Goal: Task Accomplishment & Management: Use online tool/utility

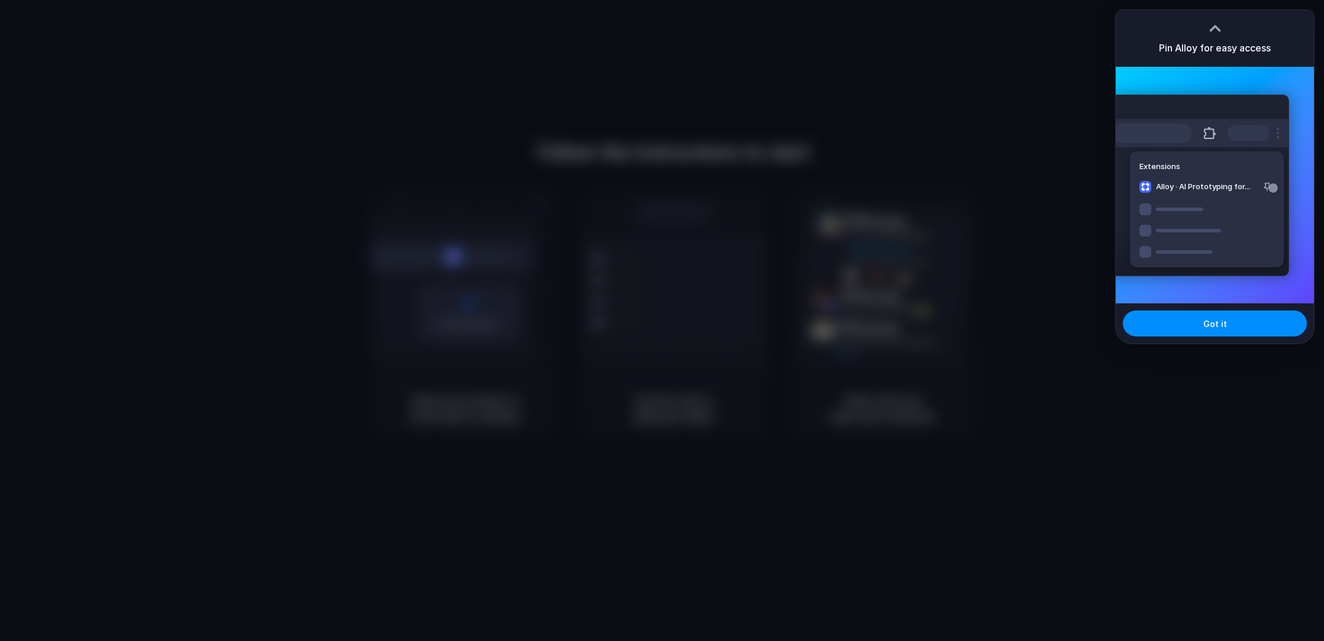
click at [1070, 120] on div at bounding box center [662, 320] width 1324 height 641
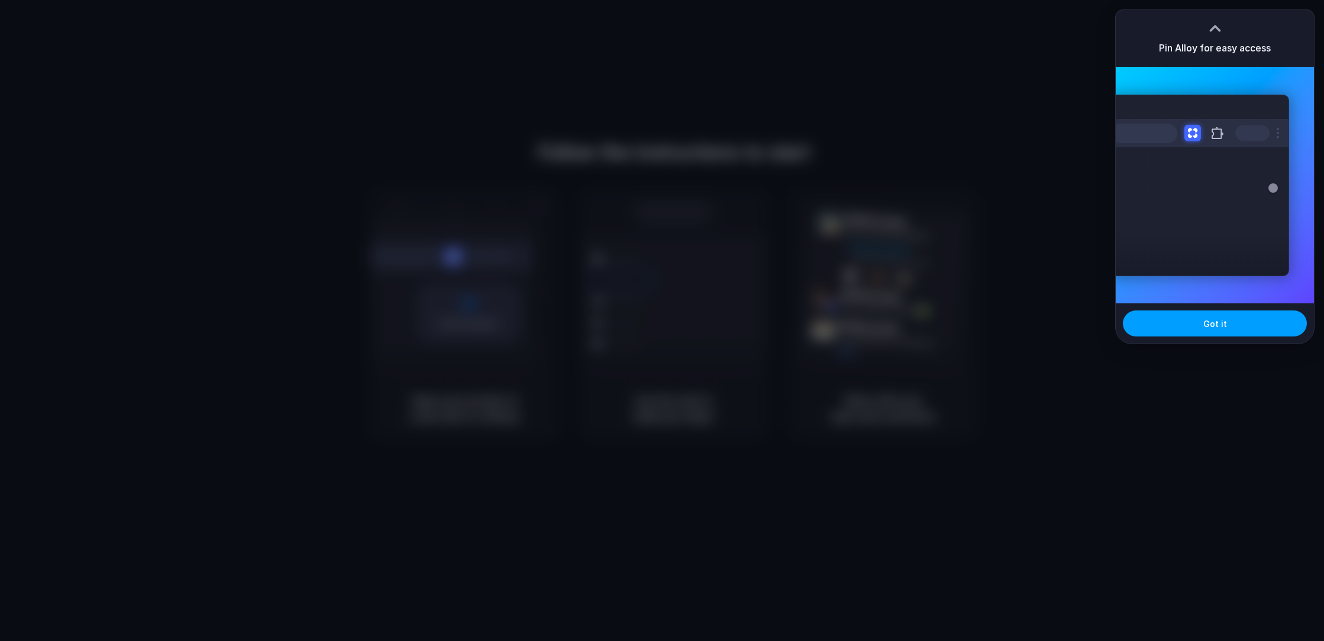
click at [1207, 328] on span "Got it" at bounding box center [1216, 324] width 24 height 12
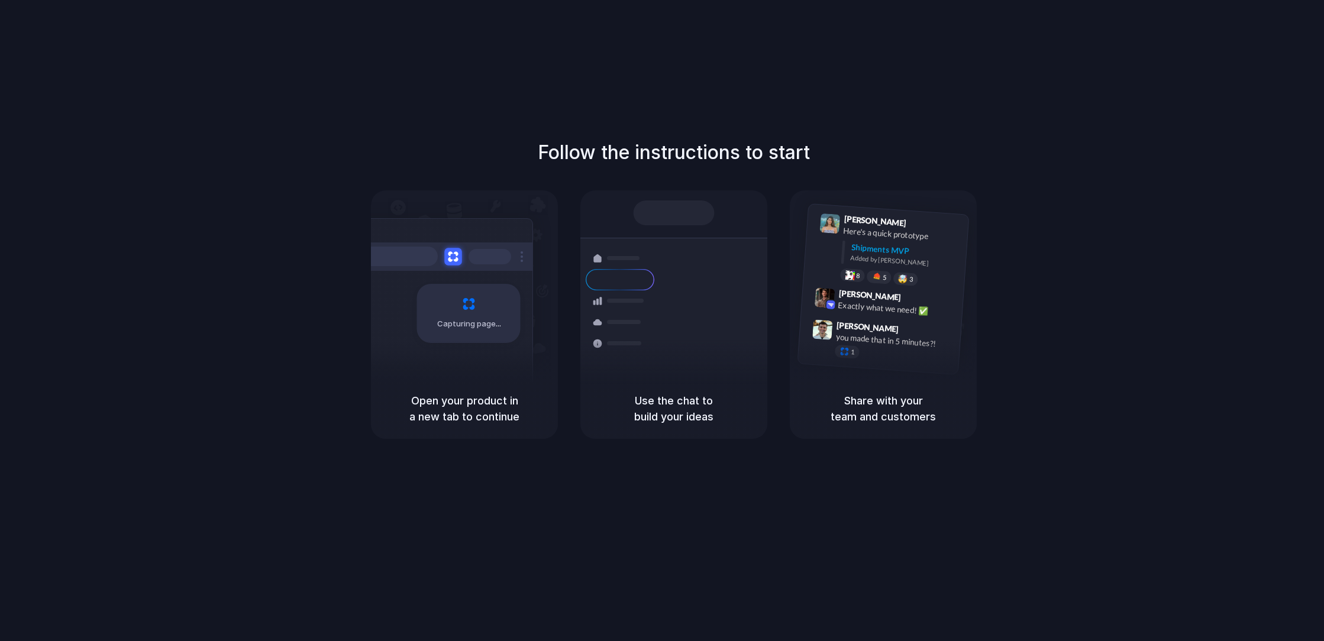
click at [456, 254] on button at bounding box center [452, 256] width 17 height 17
click at [484, 343] on div "Capturing page" at bounding box center [443, 309] width 179 height 182
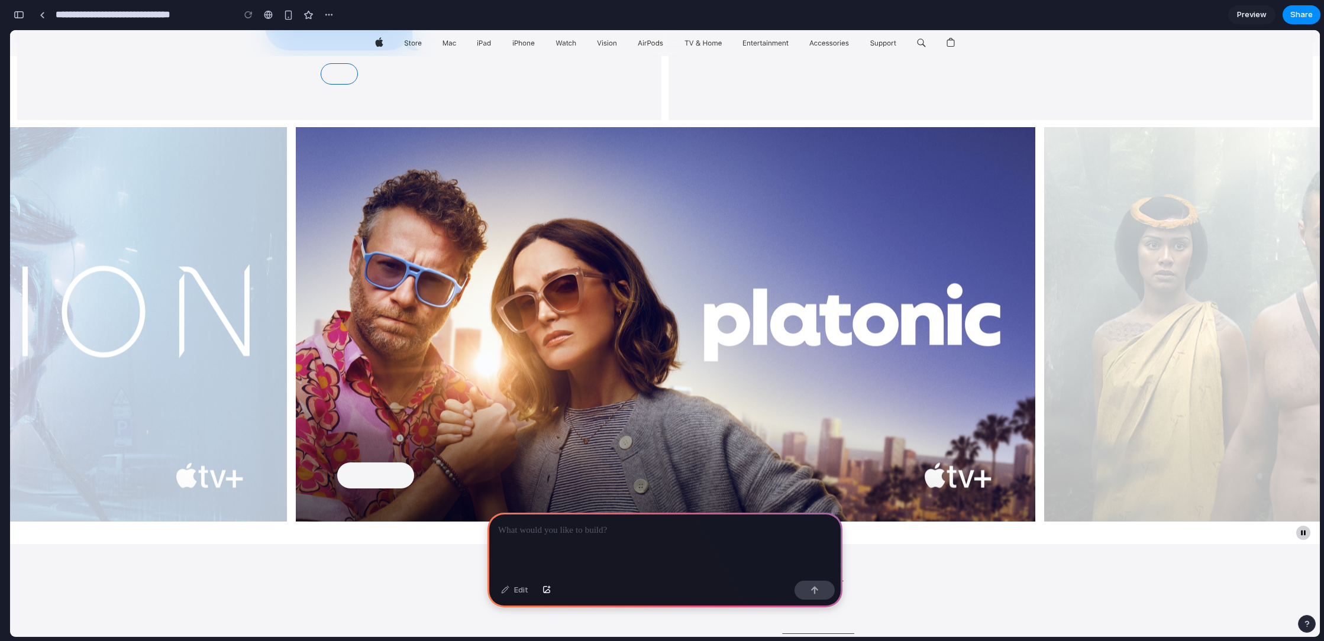
scroll to position [2392, 0]
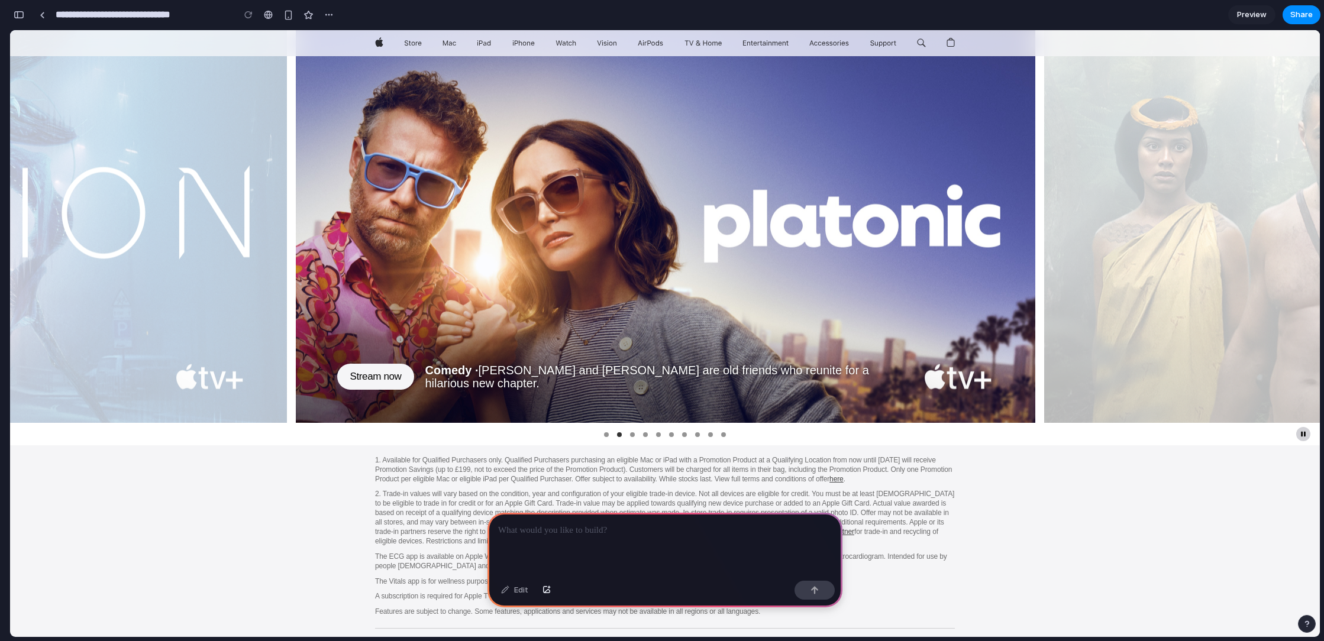
click at [632, 433] on div "Item 1 Item 2 Item 3 Item 4 Item 5 Item 6 Item 7 Item 8 Item 9 Item 10" at bounding box center [665, 434] width 130 height 15
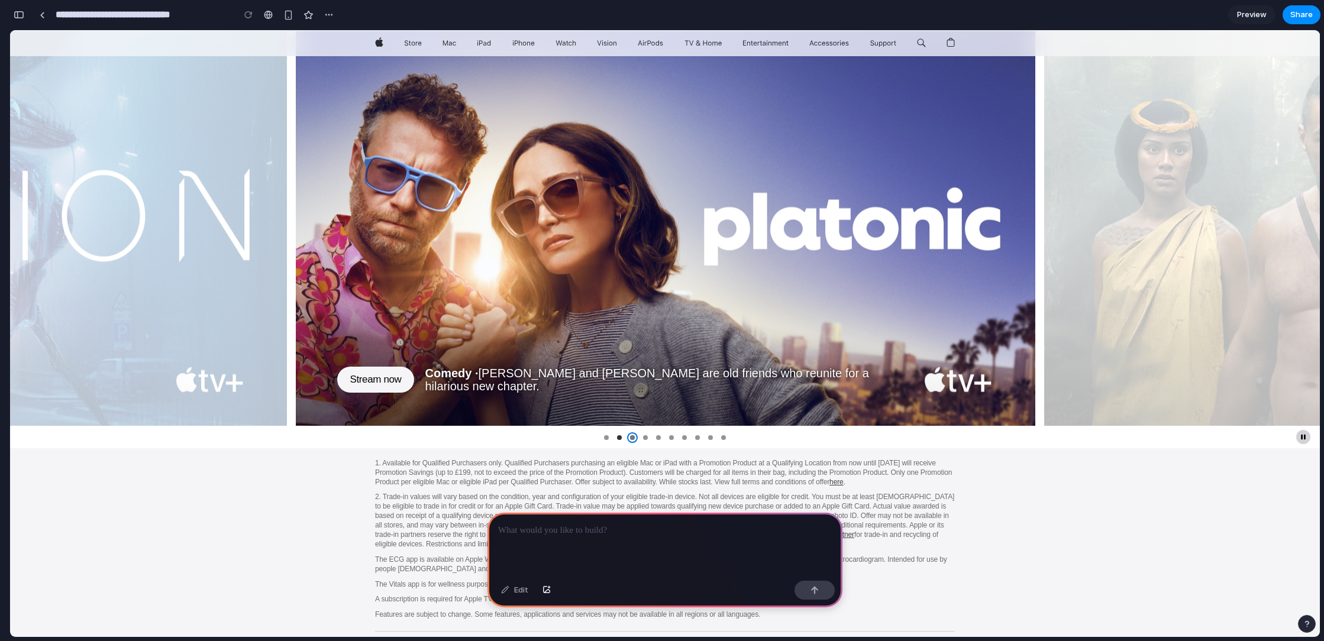
click at [632, 437] on link "Item 3" at bounding box center [632, 437] width 5 height 5
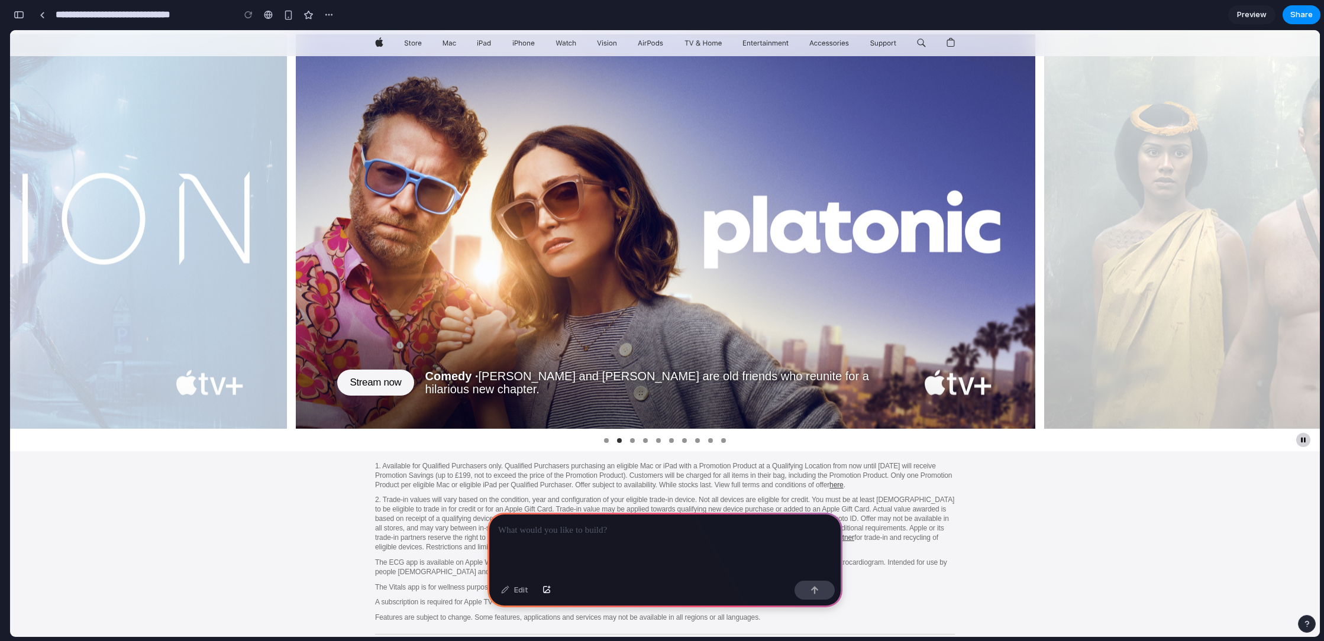
click at [648, 441] on ul "Item 1 Item 2 Item 3 Item 4 Item 5 Item 6 Item 7 Item 8 Item 9 Item 10" at bounding box center [665, 440] width 130 height 5
click at [646, 441] on link "Item 4" at bounding box center [645, 440] width 5 height 5
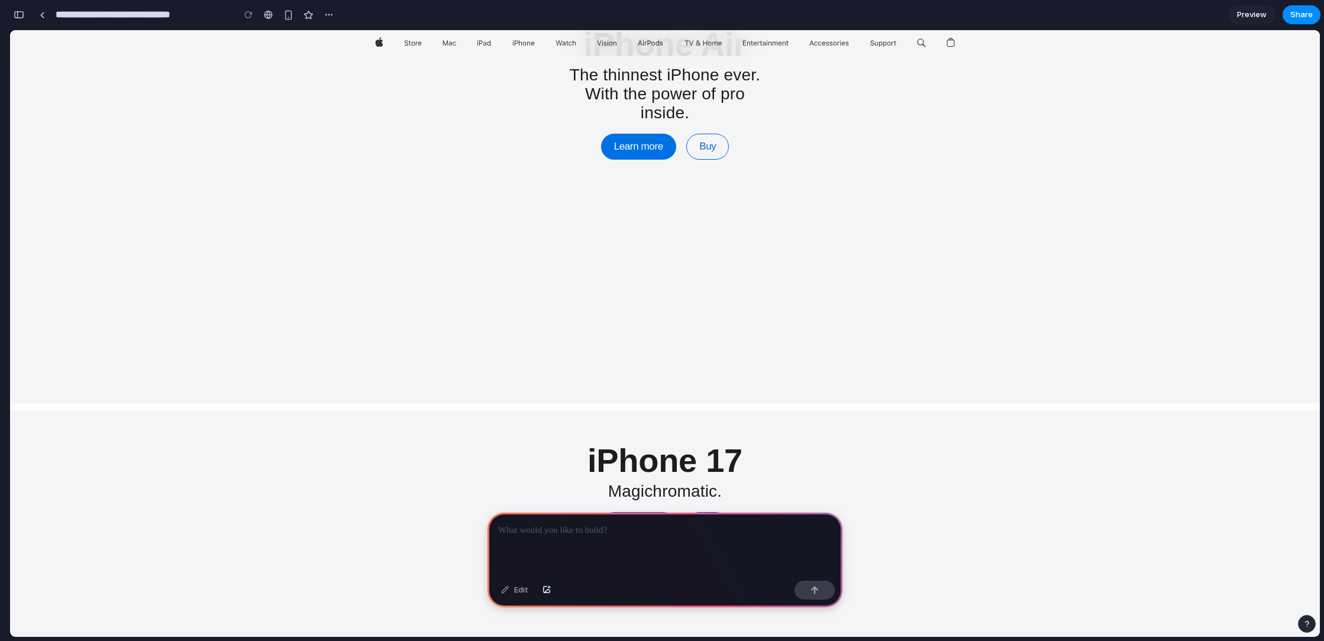
scroll to position [0, 0]
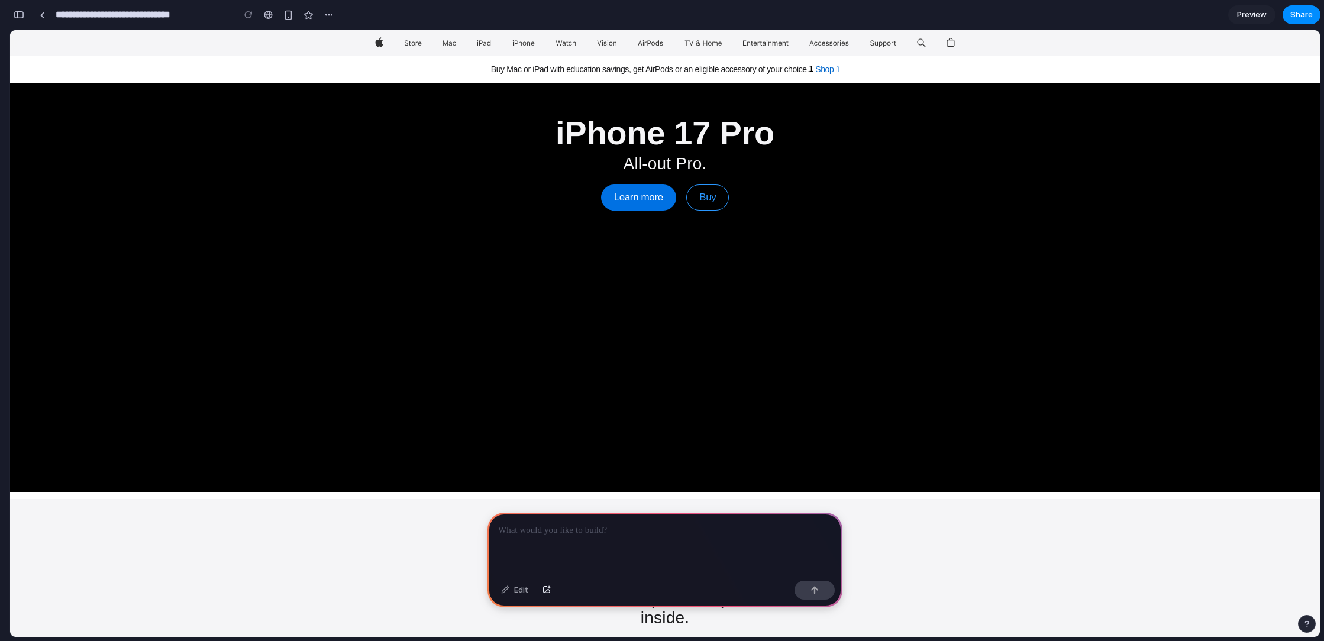
click at [577, 533] on p at bounding box center [665, 531] width 334 height 14
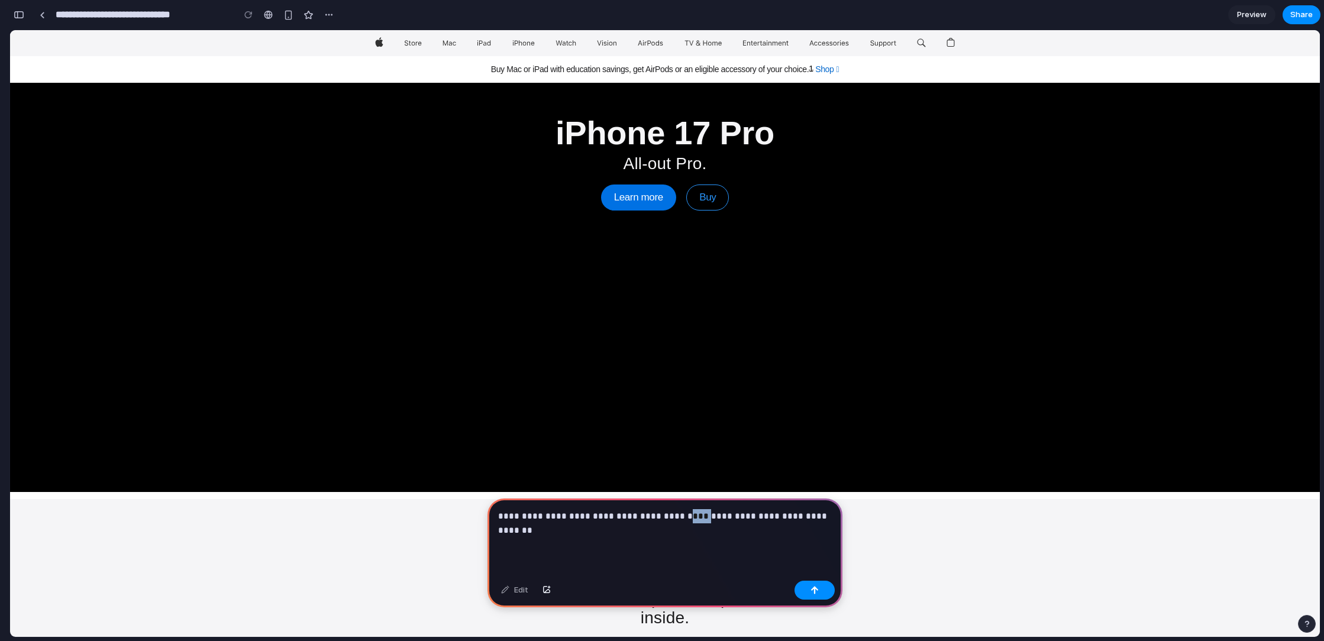
drag, startPoint x: 692, startPoint y: 516, endPoint x: 679, endPoint y: 517, distance: 13.1
click at [675, 516] on p "**********" at bounding box center [665, 523] width 334 height 28
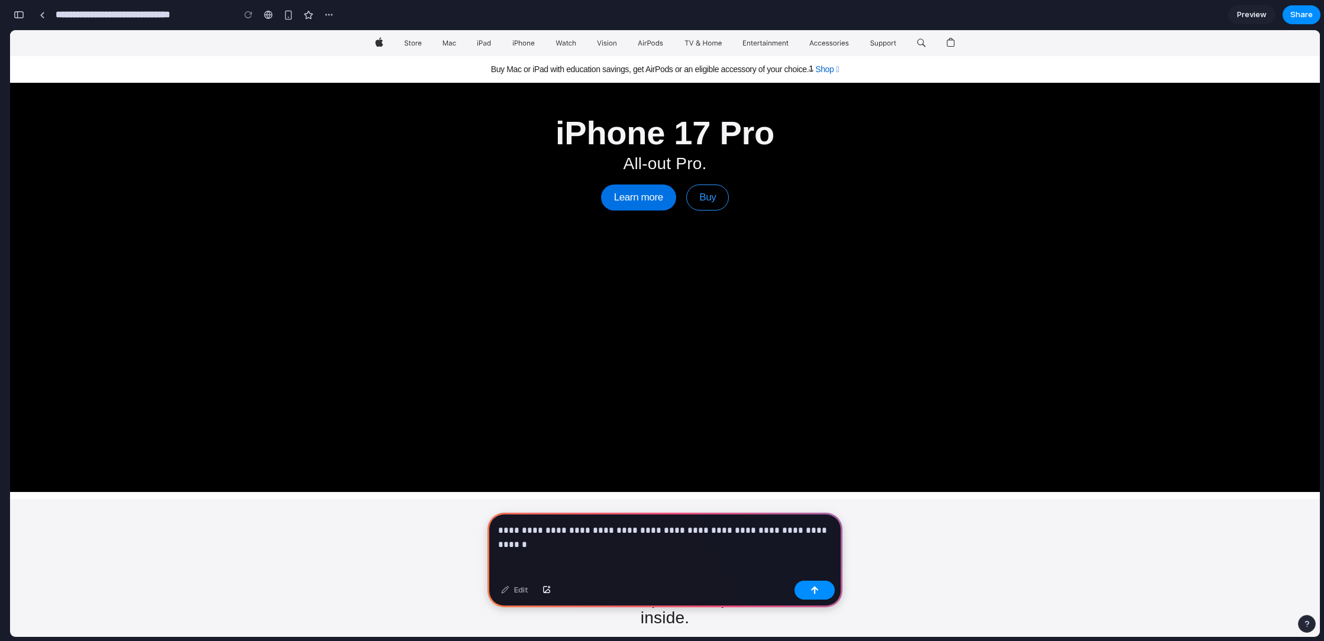
click at [829, 531] on p "**********" at bounding box center [665, 531] width 334 height 14
click at [820, 592] on button "button" at bounding box center [815, 590] width 40 height 19
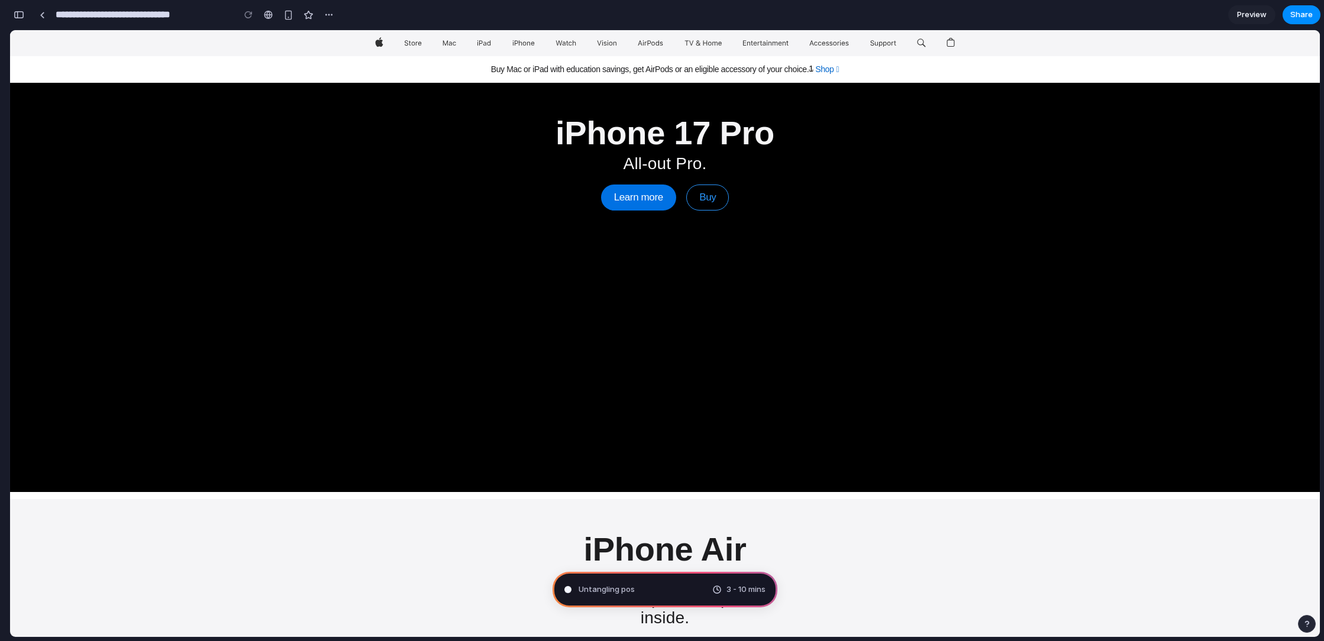
type input "**********"
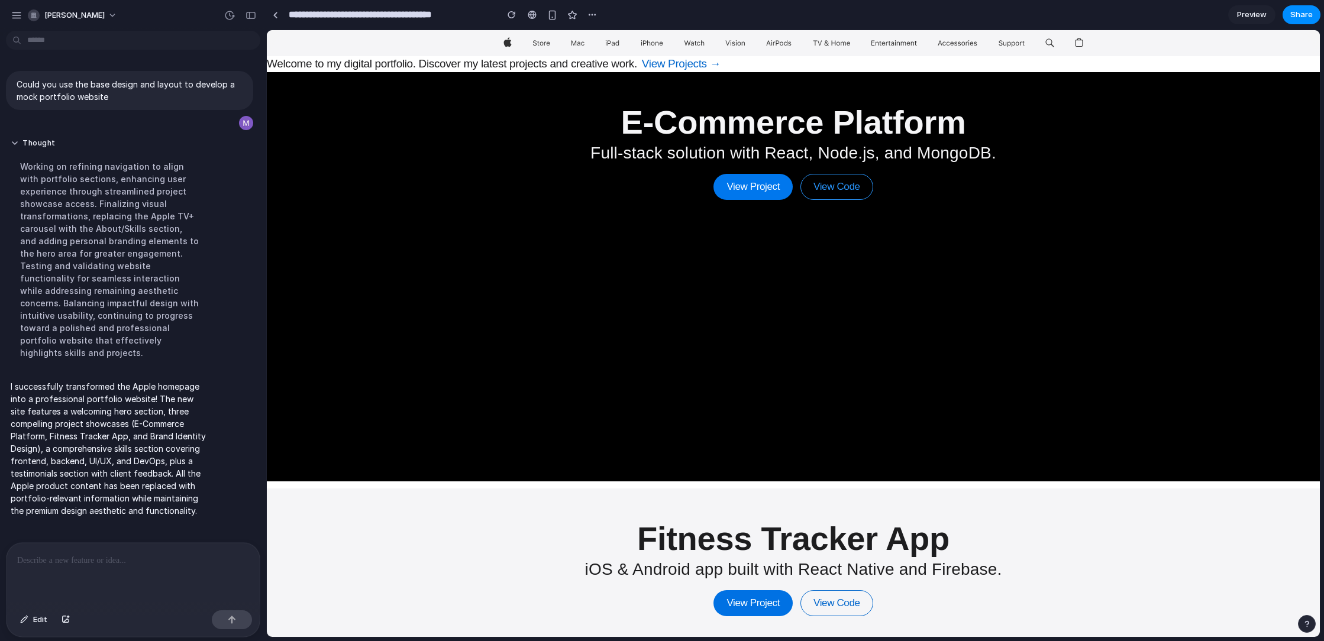
click at [758, 195] on link "View Project" at bounding box center [753, 187] width 79 height 26
click at [758, 194] on link "View Project" at bounding box center [753, 187] width 79 height 26
click at [756, 189] on link "View Project" at bounding box center [753, 187] width 79 height 26
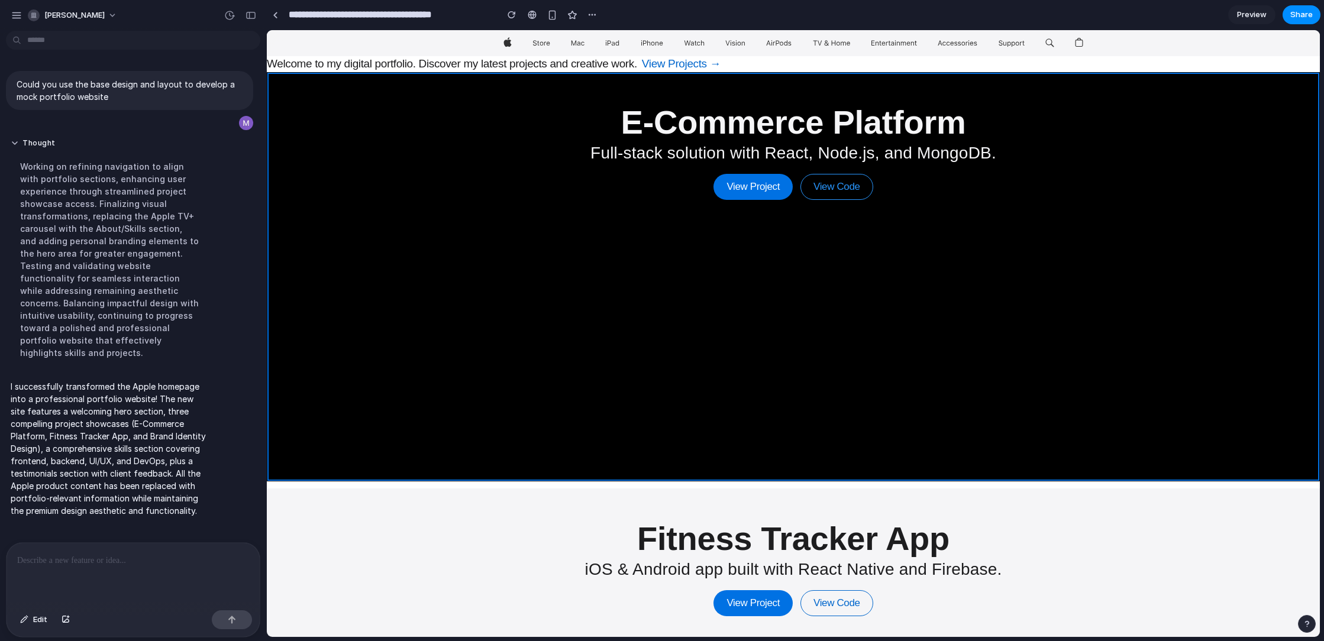
click at [771, 230] on link at bounding box center [793, 276] width 1053 height 409
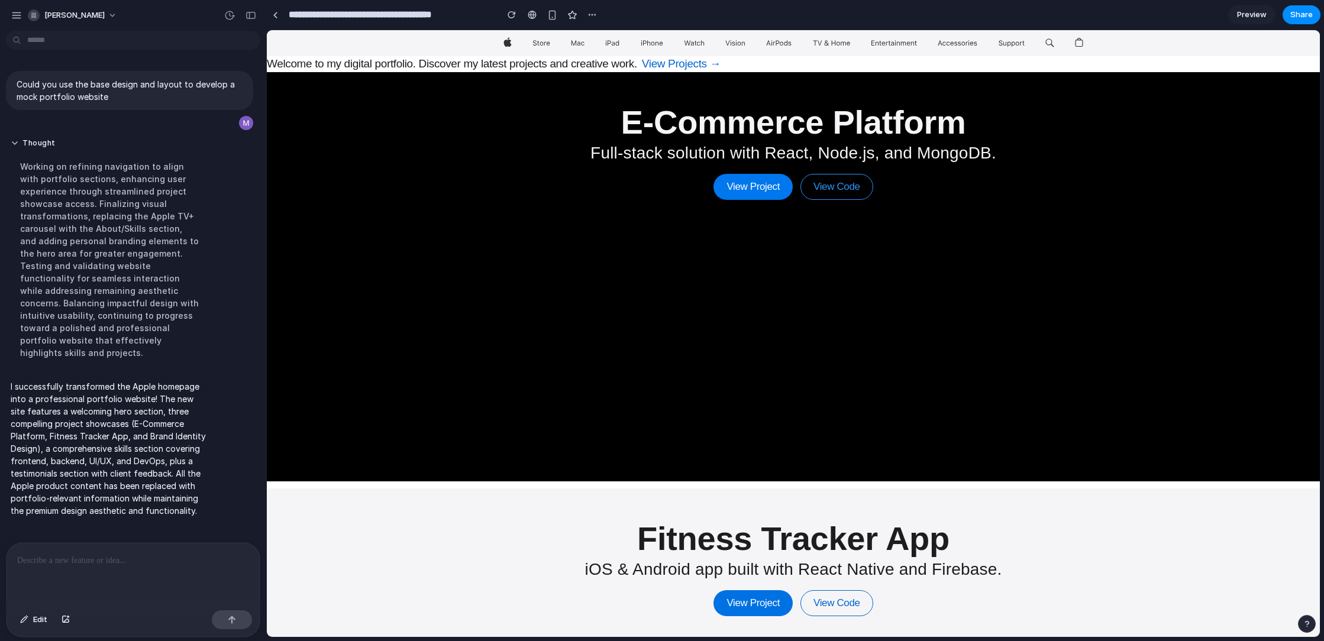
click at [755, 185] on link "View Project" at bounding box center [753, 187] width 79 height 26
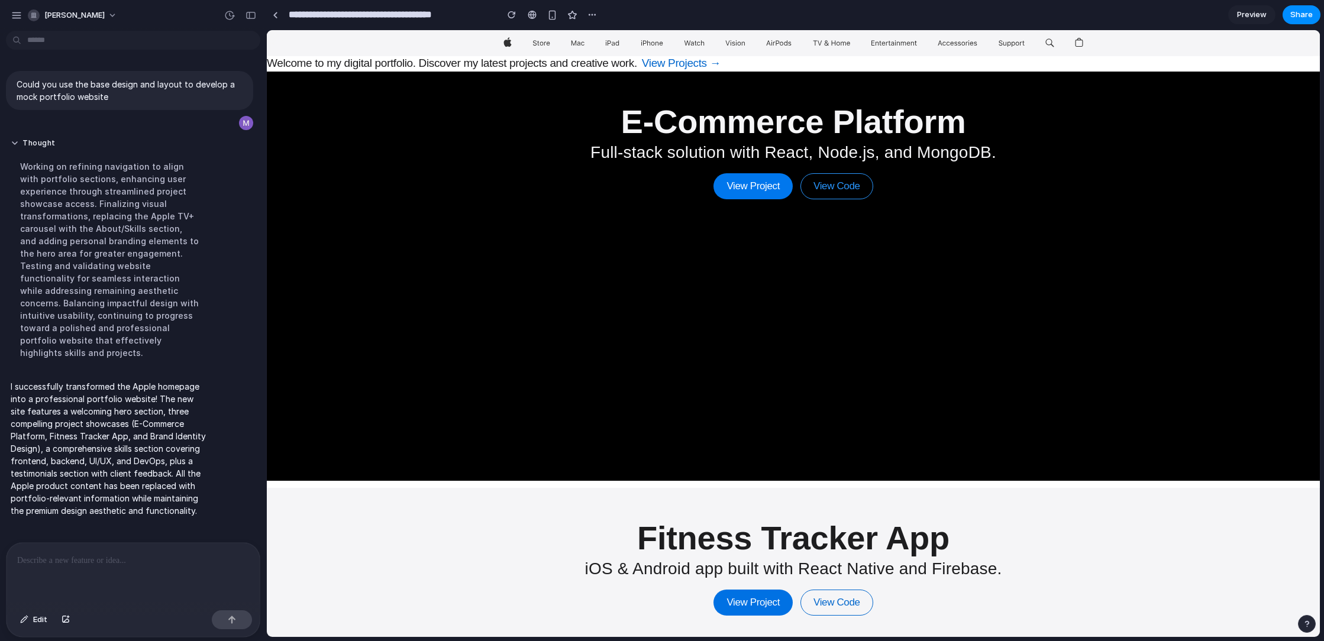
click at [753, 182] on link "View Project" at bounding box center [753, 186] width 79 height 26
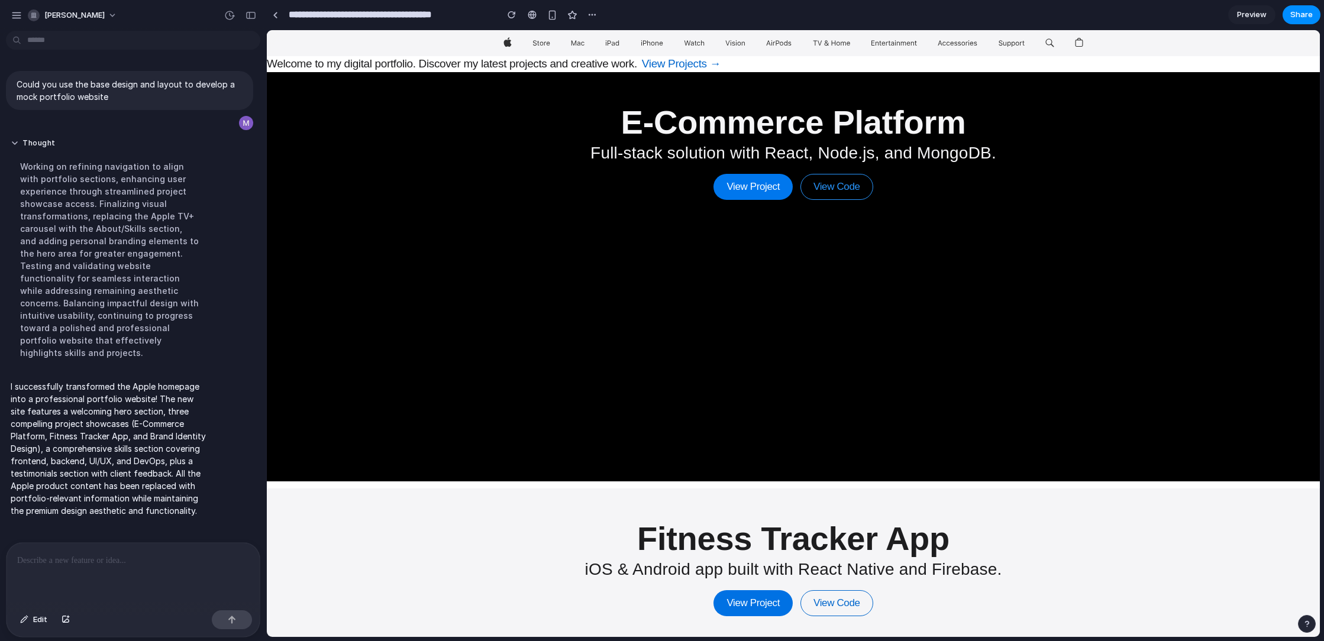
scroll to position [1, 0]
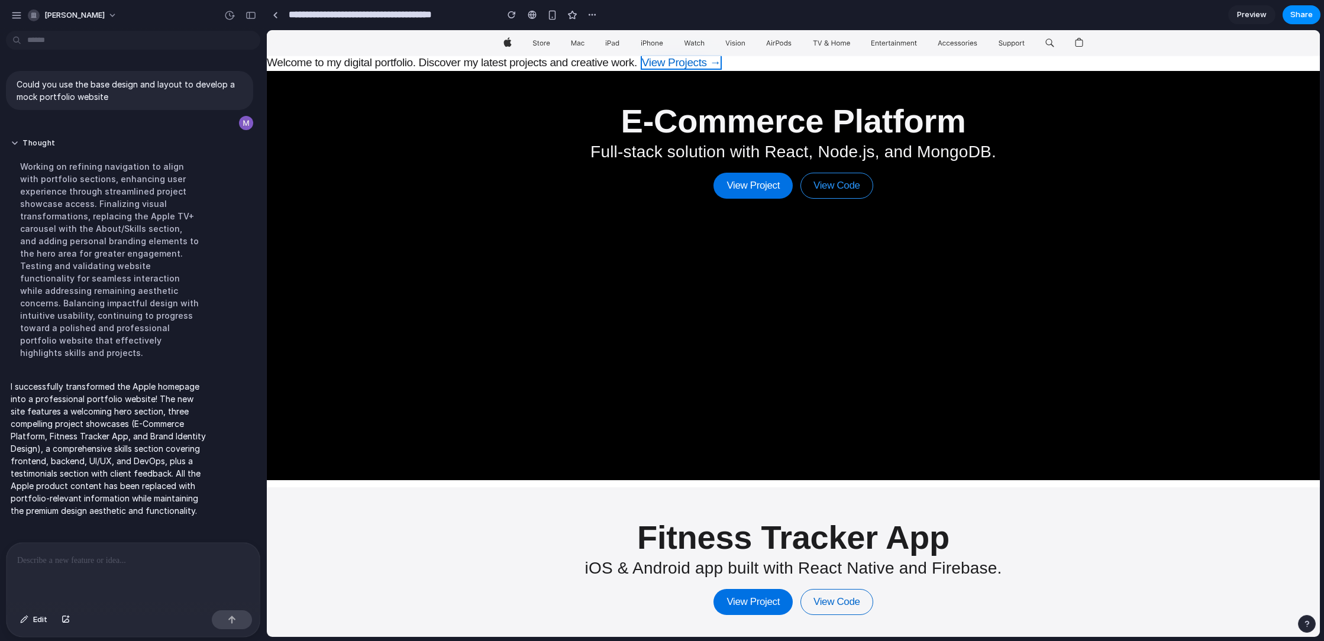
click at [676, 58] on link "View Projects →" at bounding box center [681, 62] width 79 height 12
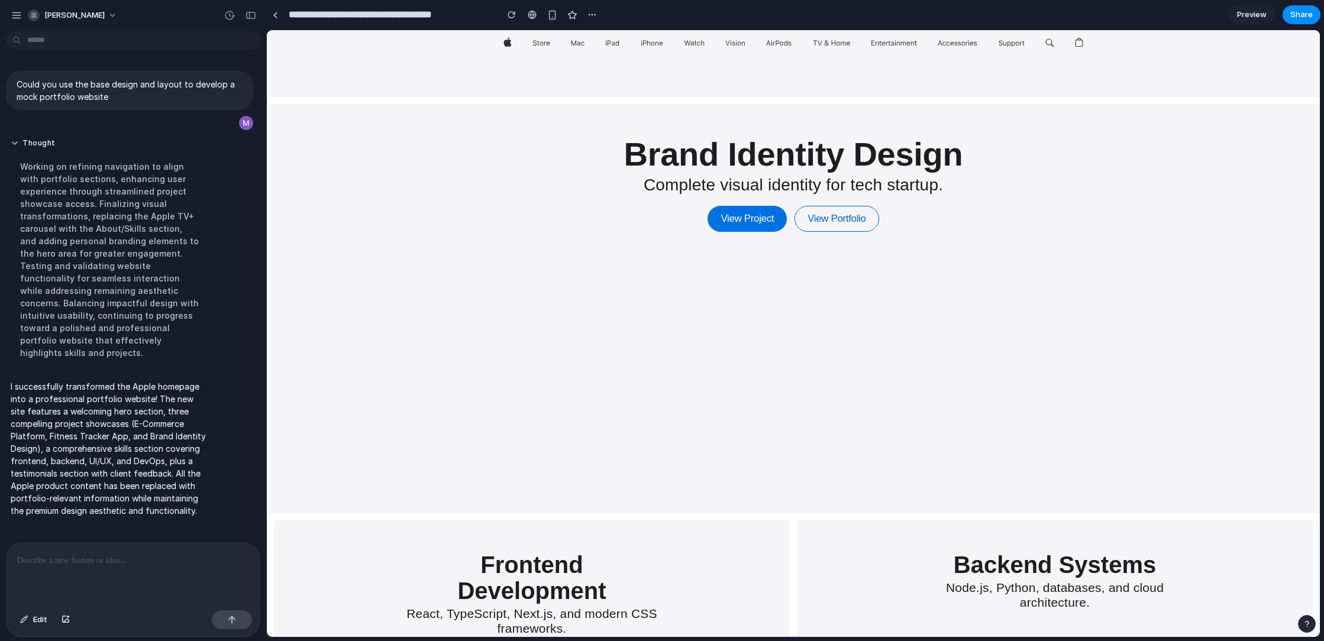
scroll to position [1097, 0]
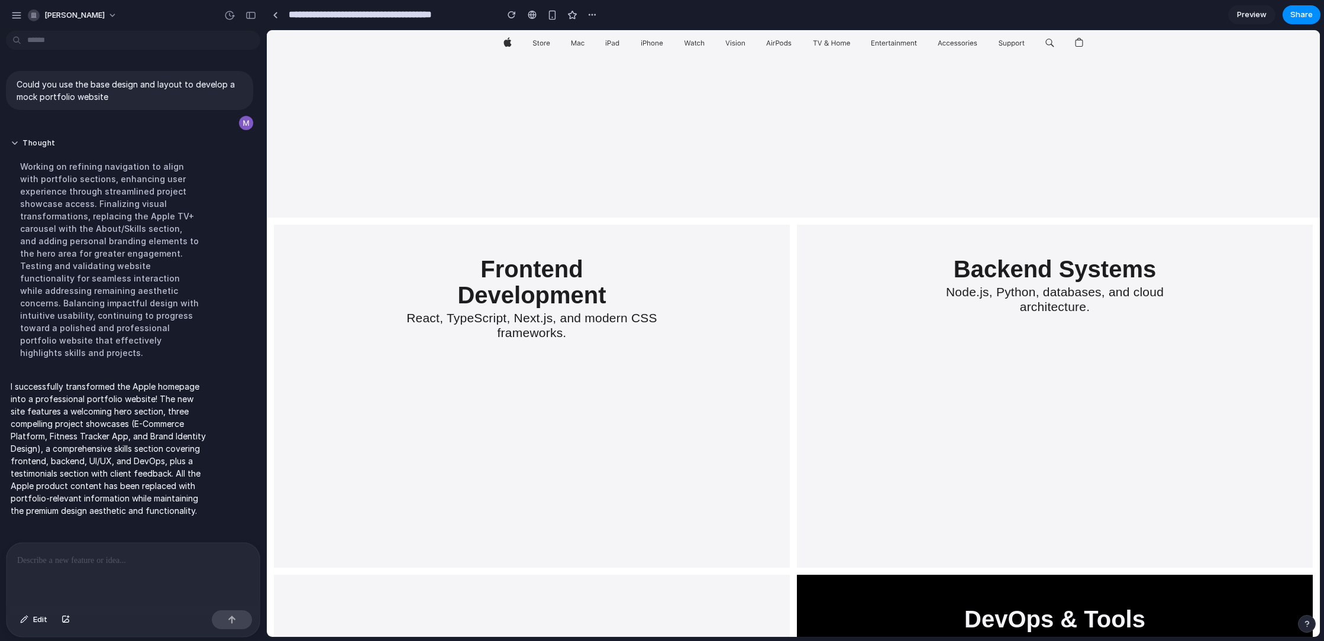
click at [545, 306] on figure at bounding box center [532, 396] width 747 height 343
drag, startPoint x: 550, startPoint y: 318, endPoint x: 544, endPoint y: 315, distance: 6.6
click at [550, 318] on figure at bounding box center [532, 396] width 747 height 343
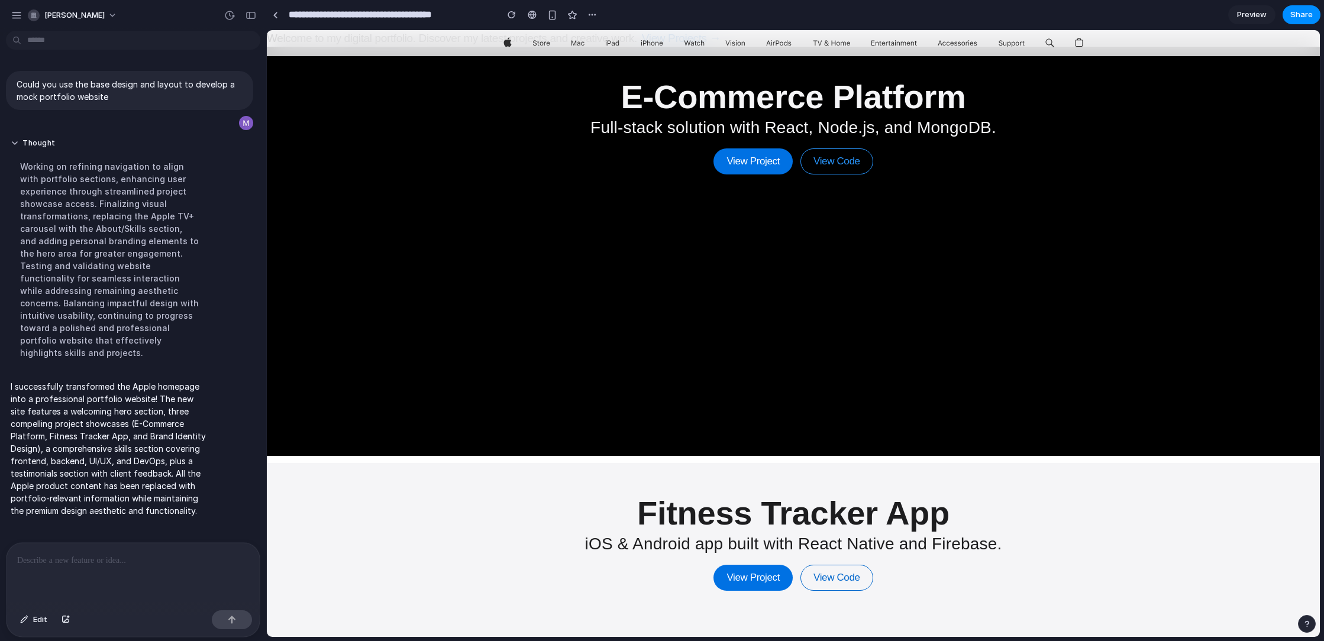
scroll to position [0, 0]
